Goal: Find specific page/section: Find specific page/section

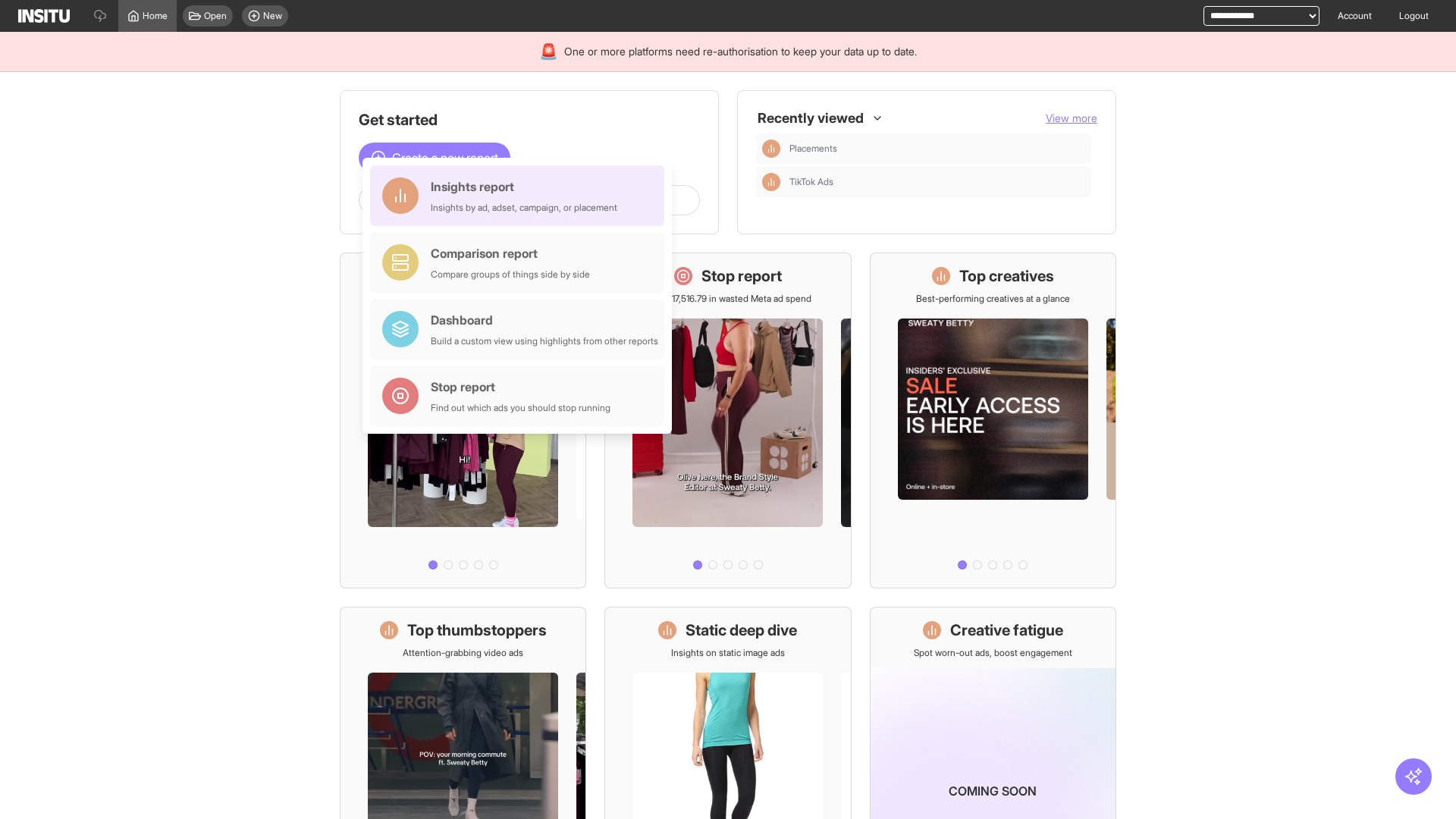
click at [521, 195] on div "Insights report Insights by ad, adset, campaign, or placement" at bounding box center [523, 195] width 186 height 37
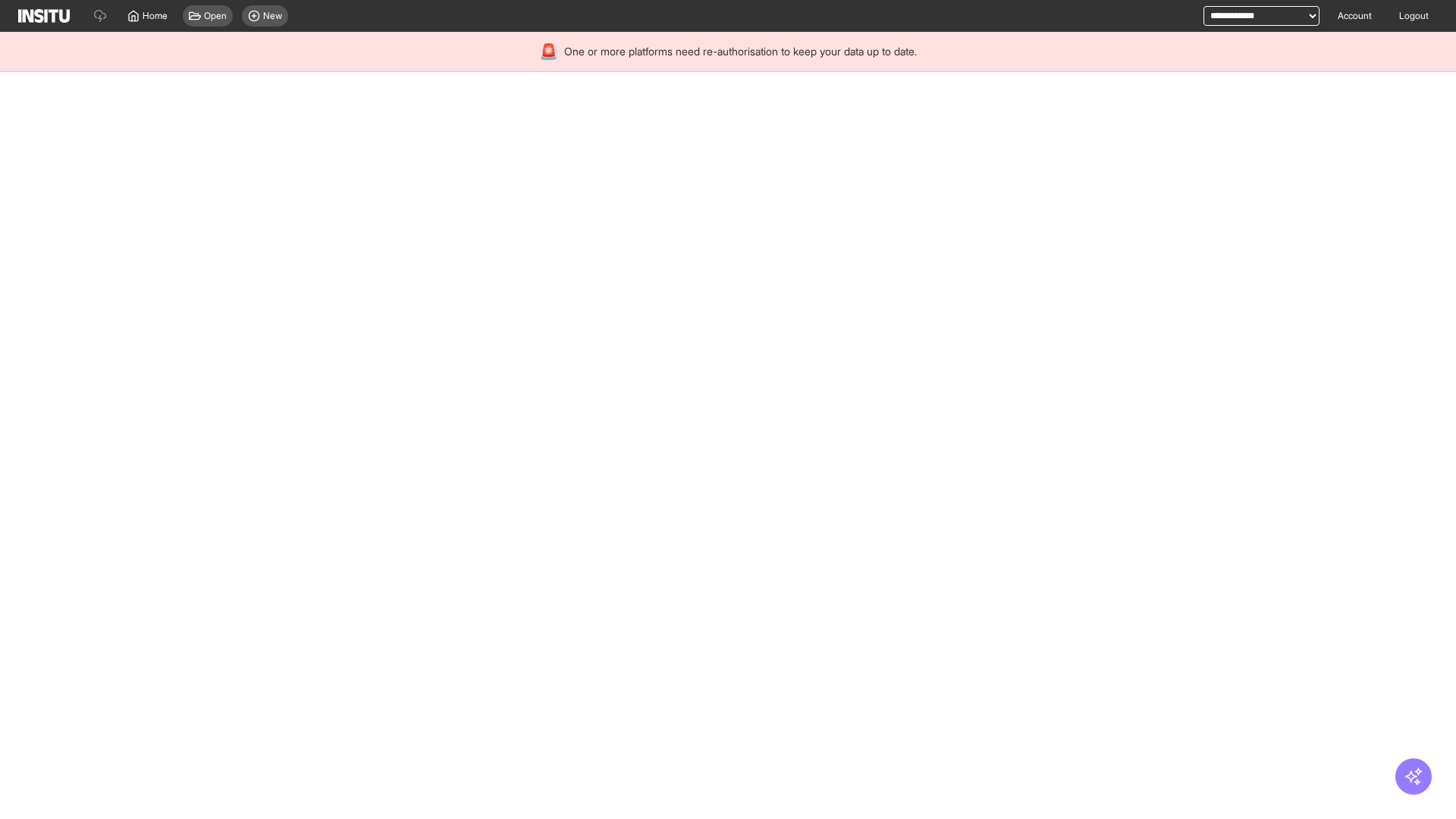
select select "**"
